Goal: Find specific page/section

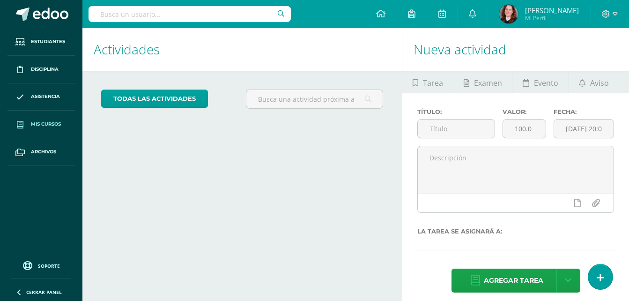
click at [45, 131] on link "Mis cursos" at bounding box center [40, 125] width 67 height 28
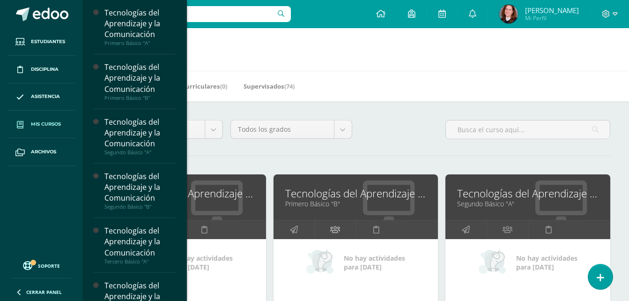
click at [336, 224] on icon at bounding box center [335, 229] width 10 height 18
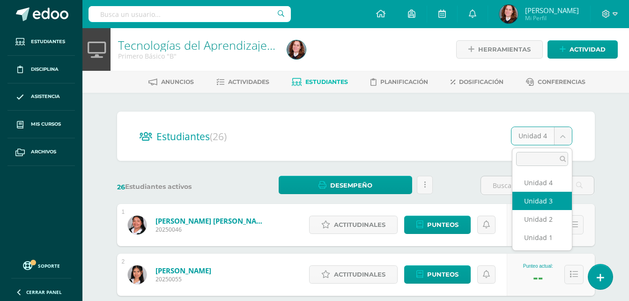
select select "/dashboard/teacher/section/2357/students/?unit=95710"
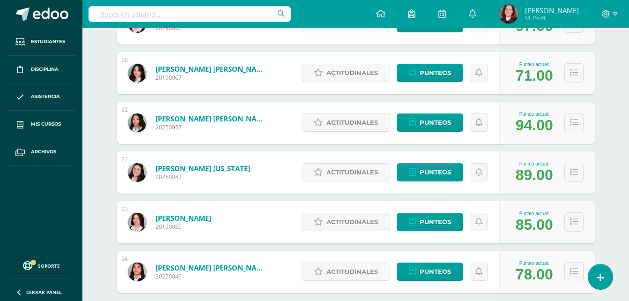
scroll to position [1062, 0]
